Goal: Navigation & Orientation: Find specific page/section

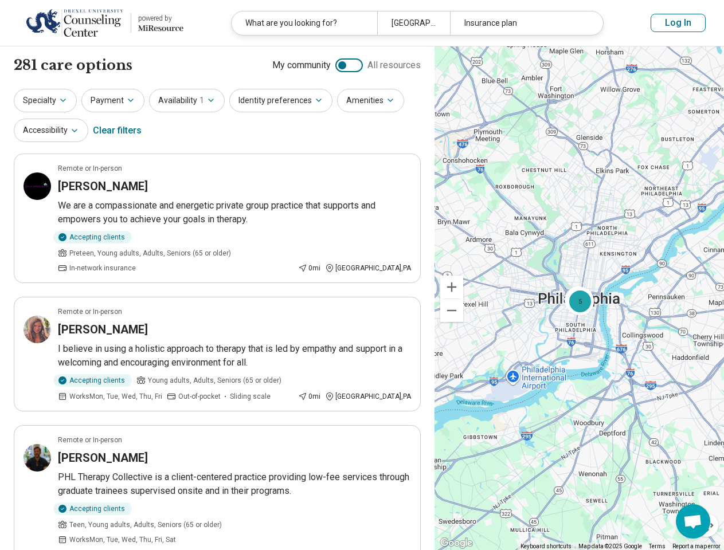
click at [417, 23] on div "[GEOGRAPHIC_DATA], [GEOGRAPHIC_DATA]" at bounding box center [413, 22] width 73 height 23
click at [678, 23] on button "Log In" at bounding box center [677, 23] width 55 height 18
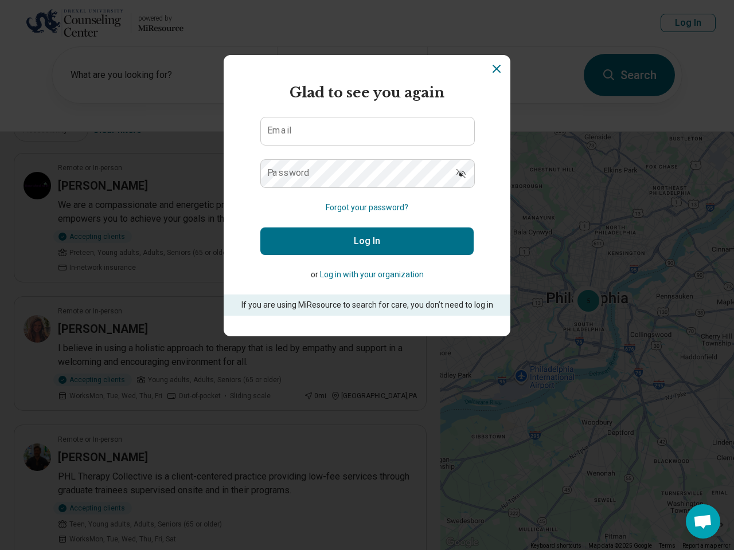
click at [45, 100] on div "powered by Miresource logo Glad to see you again Email Password Forgot your pas…" at bounding box center [367, 275] width 734 height 550
click at [113, 100] on div "powered by Miresource logo Glad to see you again Email Password Forgot your pas…" at bounding box center [367, 275] width 734 height 550
click at [187, 100] on div "powered by Miresource logo Glad to see you again Email Password Forgot your pas…" at bounding box center [367, 275] width 734 height 550
click at [280, 100] on h2 "Glad to see you again" at bounding box center [366, 93] width 213 height 21
click at [370, 100] on h2 "Glad to see you again" at bounding box center [366, 93] width 213 height 21
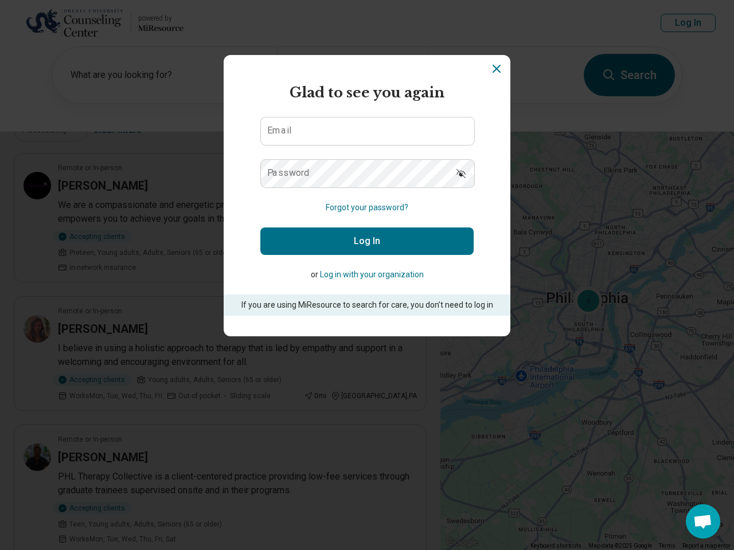
click at [51, 130] on div "powered by Miresource logo Glad to see you again Email Password Forgot your pas…" at bounding box center [367, 275] width 734 height 550
click at [117, 131] on div "powered by Miresource logo Glad to see you again Email Password Forgot your pas…" at bounding box center [367, 275] width 734 height 550
